Goal: Task Accomplishment & Management: Manage account settings

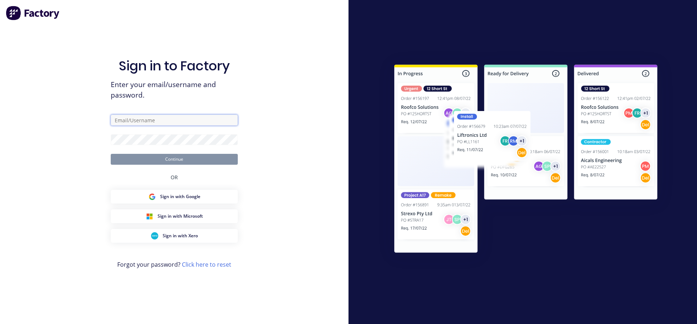
type input "[PERSON_NAME][EMAIL_ADDRESS][DOMAIN_NAME]"
click at [184, 157] on button "Continue" at bounding box center [174, 159] width 127 height 11
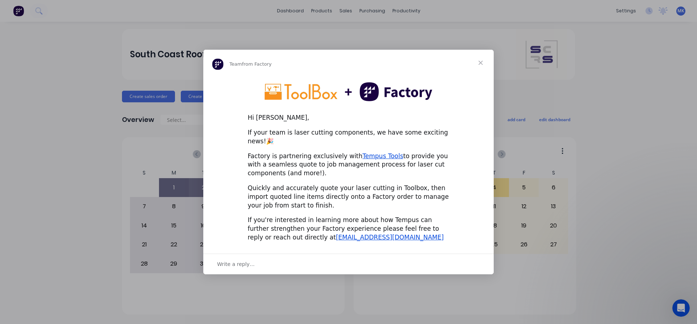
drag, startPoint x: 353, startPoint y: 207, endPoint x: 282, endPoint y: 124, distance: 110.1
click at [282, 122] on div "Hi [PERSON_NAME]," at bounding box center [348, 118] width 202 height 9
click at [480, 68] on span "Close" at bounding box center [480, 63] width 26 height 26
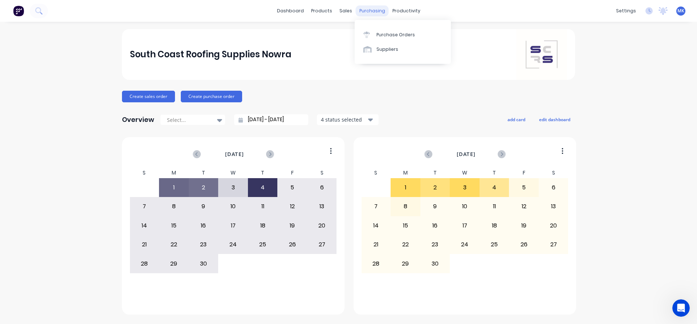
click at [370, 13] on div "purchasing" at bounding box center [372, 10] width 33 height 11
click at [378, 36] on div "Purchase Orders" at bounding box center [395, 35] width 38 height 7
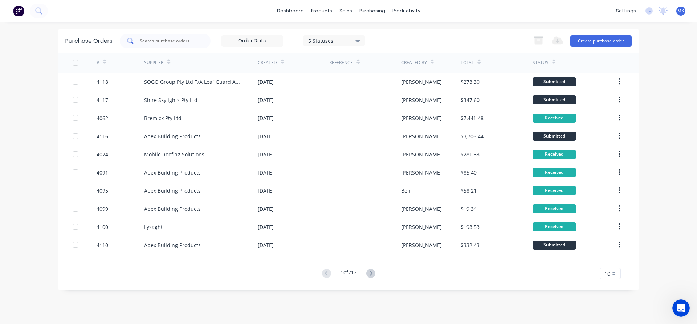
click at [150, 36] on div at bounding box center [165, 41] width 91 height 15
type input "4100"
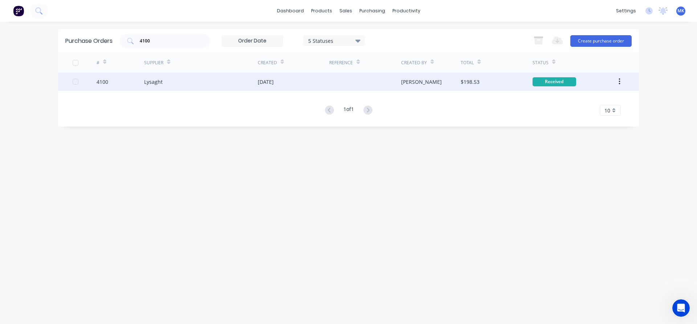
click at [459, 79] on div "[PERSON_NAME]" at bounding box center [431, 82] width 60 height 18
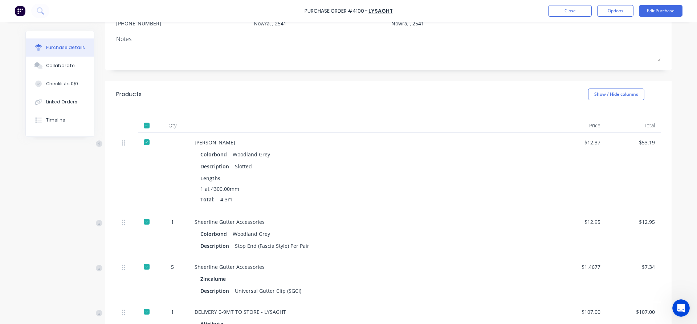
scroll to position [181, 0]
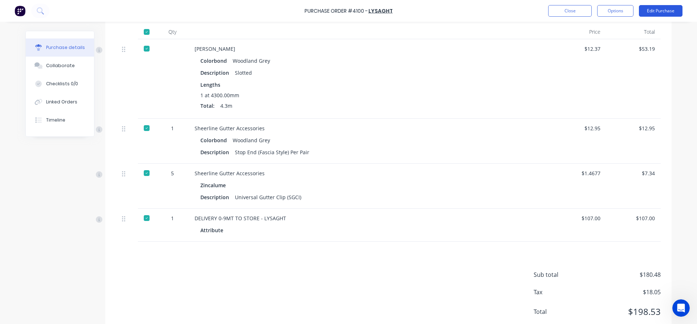
click at [649, 15] on button "Edit Purchase" at bounding box center [661, 11] width 44 height 12
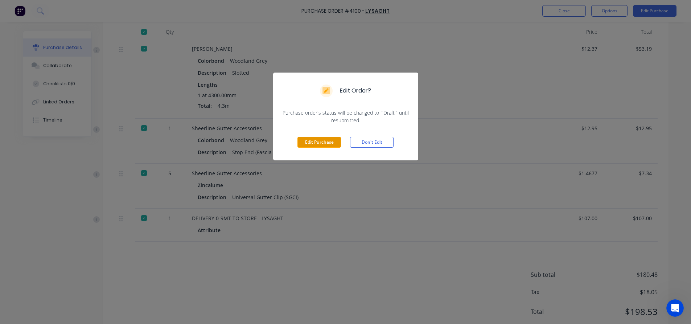
click at [310, 143] on button "Edit Purchase" at bounding box center [320, 142] width 44 height 11
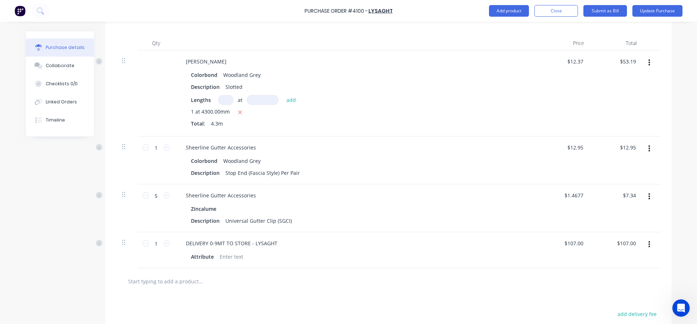
scroll to position [193, 0]
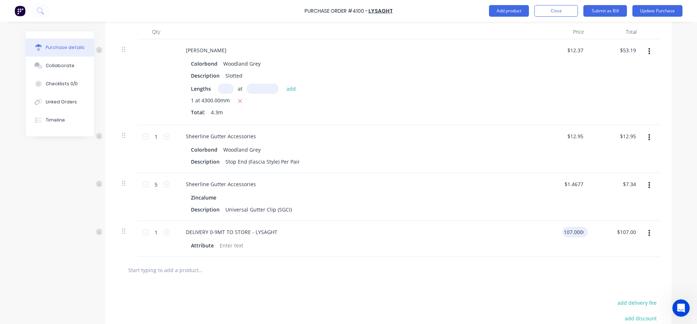
click at [571, 234] on input "107.0000" at bounding box center [573, 232] width 22 height 11
click at [570, 235] on input "107.0000" at bounding box center [571, 232] width 25 height 11
type input "$114.34"
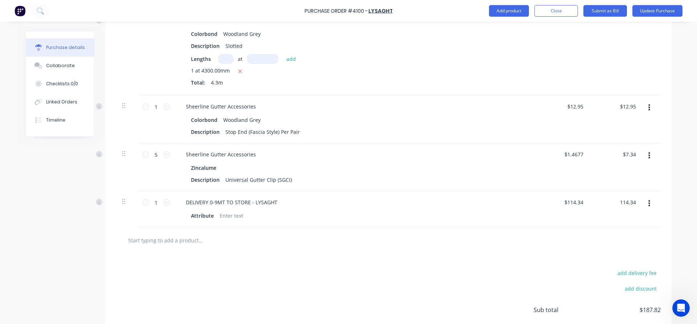
scroll to position [279, 0]
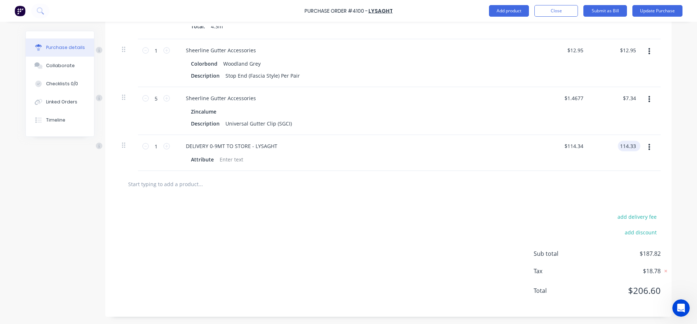
type input "114.33"
type input "$114.33"
click at [649, 10] on button "Update Purchase" at bounding box center [657, 11] width 50 height 12
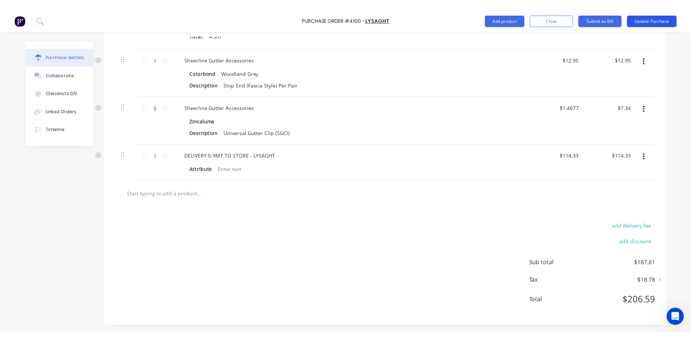
scroll to position [0, 0]
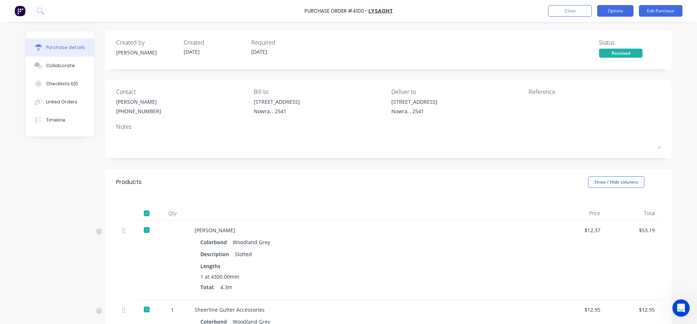
click at [605, 13] on button "Options" at bounding box center [615, 11] width 36 height 12
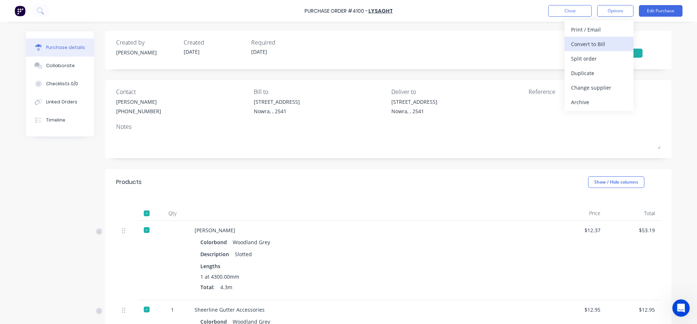
click at [604, 41] on div "Convert to Bill" at bounding box center [599, 44] width 56 height 11
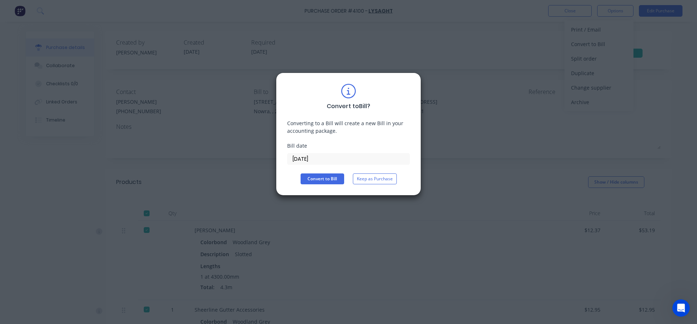
click at [318, 186] on div "Convert to Bill ? Converting to a Bill will create a new Bill in your accountin…" at bounding box center [348, 134] width 145 height 123
click at [318, 183] on button "Convert to Bill" at bounding box center [322, 178] width 44 height 11
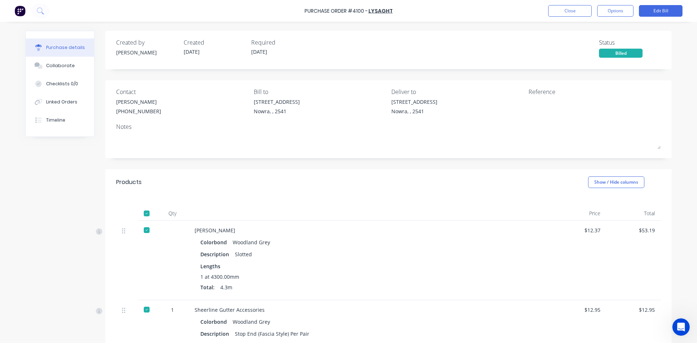
click at [564, 20] on div "Purchase Order #4100 - Lysaght Close Options Edit Bill" at bounding box center [348, 11] width 697 height 22
click at [565, 15] on button "Close" at bounding box center [570, 11] width 44 height 12
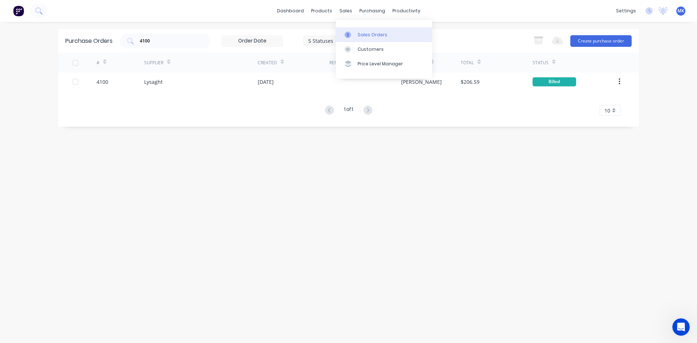
click at [356, 30] on link "Sales Orders" at bounding box center [384, 34] width 96 height 15
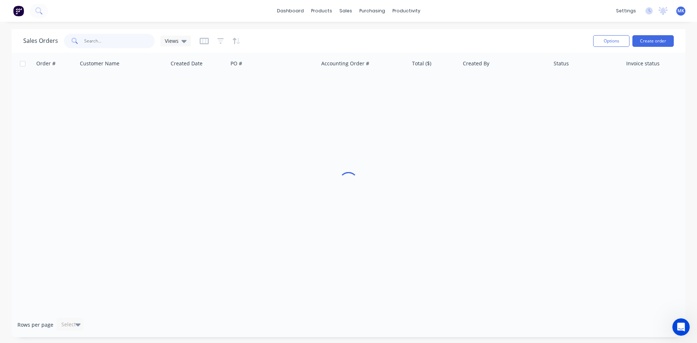
click at [131, 37] on input "text" at bounding box center [119, 41] width 71 height 15
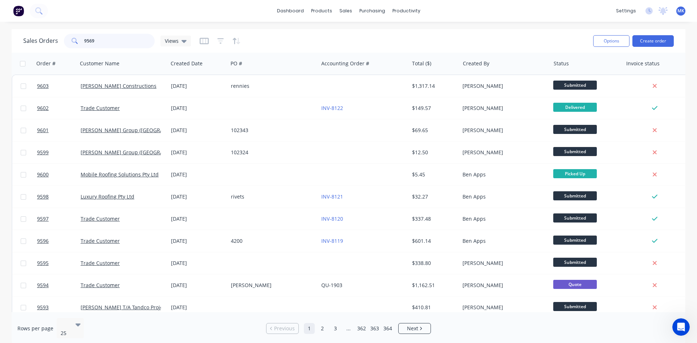
type input "9569"
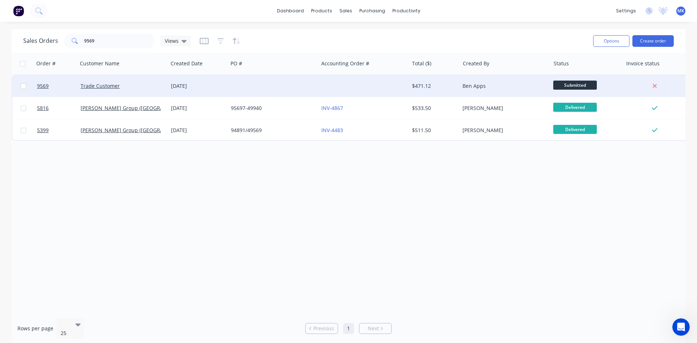
click at [409, 89] on div "$471.12" at bounding box center [434, 86] width 51 height 22
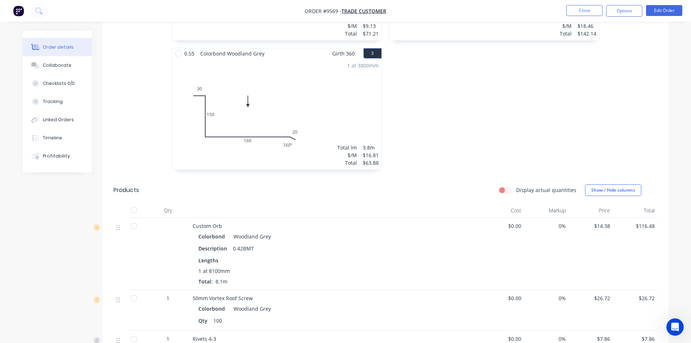
scroll to position [435, 0]
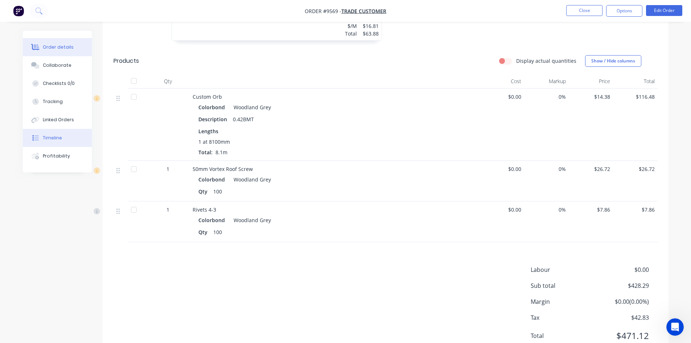
click at [58, 137] on div "Timeline" at bounding box center [52, 138] width 19 height 7
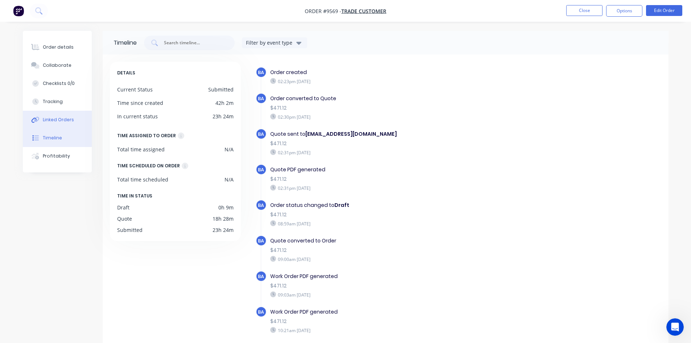
click at [55, 116] on button "Linked Orders" at bounding box center [57, 120] width 69 height 18
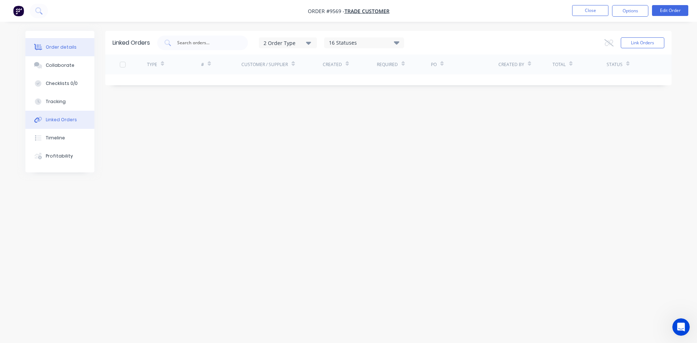
click at [56, 45] on div "Order details" at bounding box center [61, 47] width 31 height 7
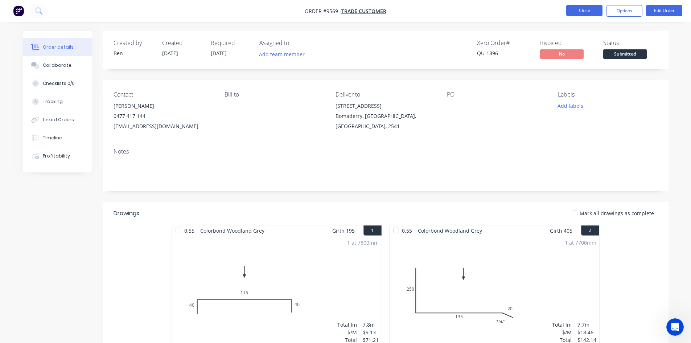
click at [579, 11] on button "Close" at bounding box center [584, 10] width 36 height 11
